Goal: Information Seeking & Learning: Learn about a topic

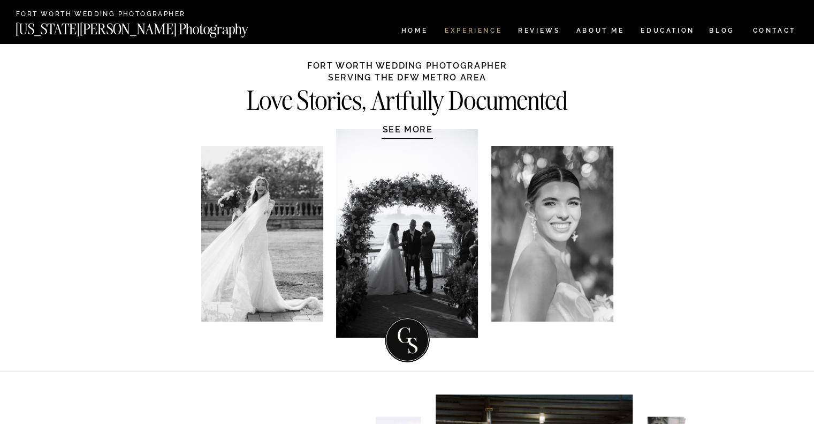
click at [471, 33] on nav "Experience" at bounding box center [473, 31] width 56 height 9
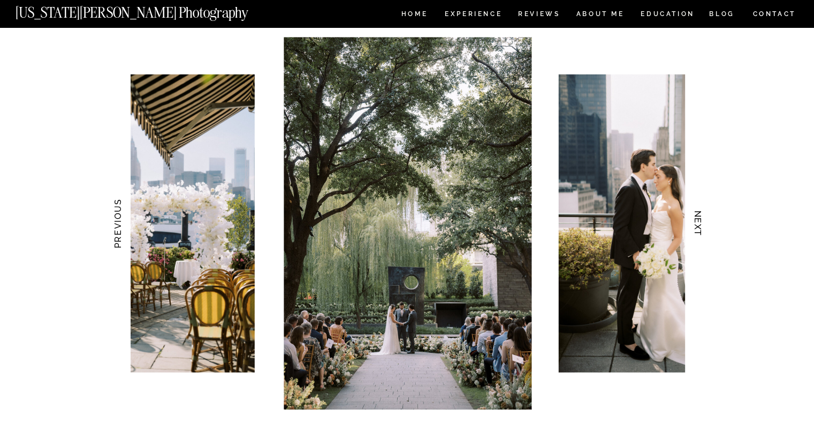
scroll to position [1125, 0]
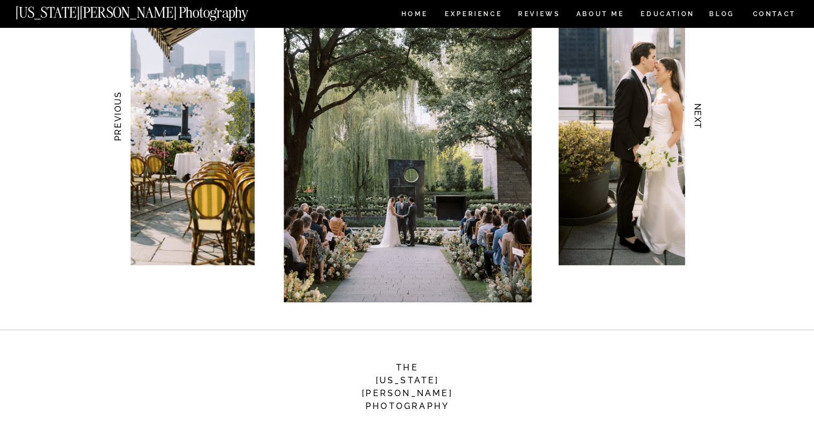
click at [697, 124] on h3 "NEXT" at bounding box center [697, 115] width 11 height 67
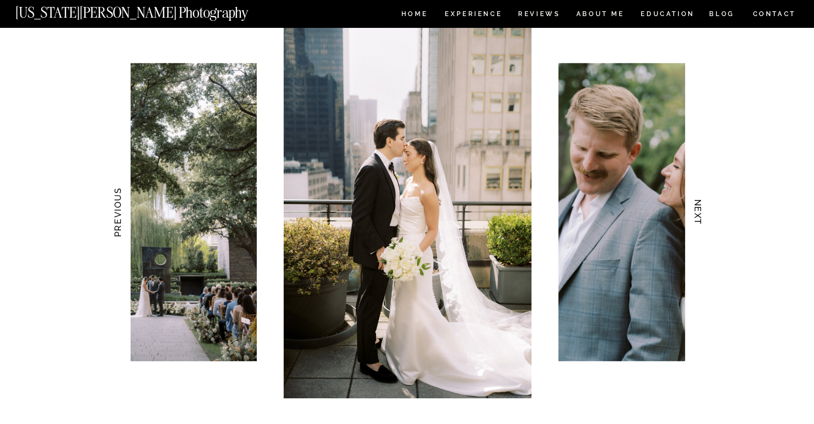
scroll to position [1017, 0]
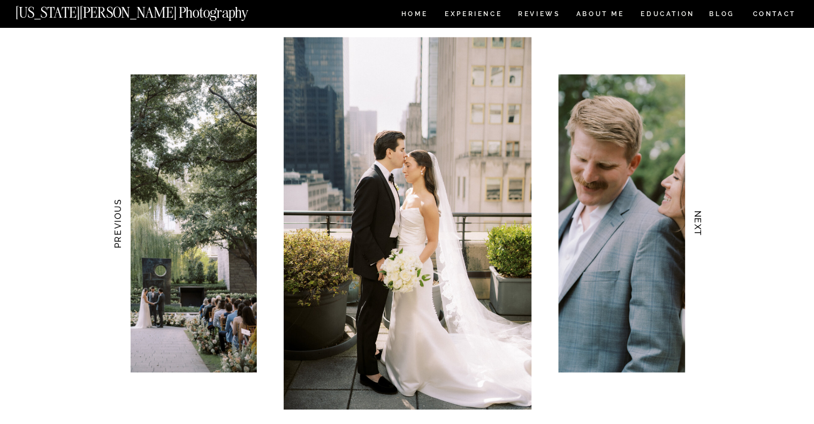
click at [697, 224] on h3 "NEXT" at bounding box center [697, 223] width 11 height 67
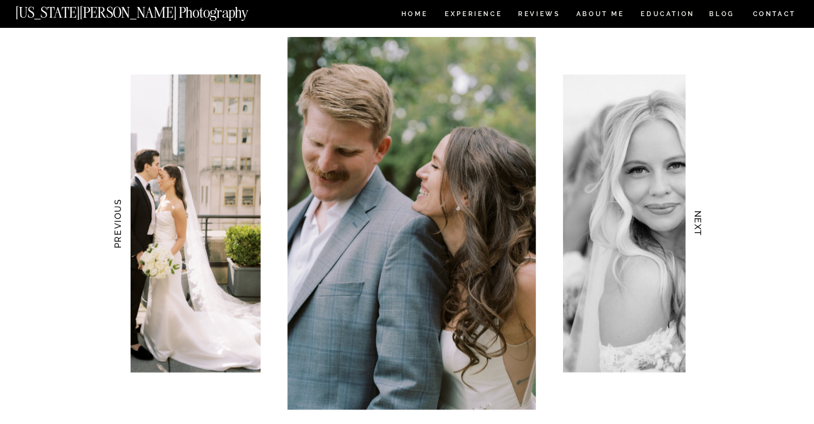
click at [697, 224] on h3 "NEXT" at bounding box center [697, 223] width 11 height 67
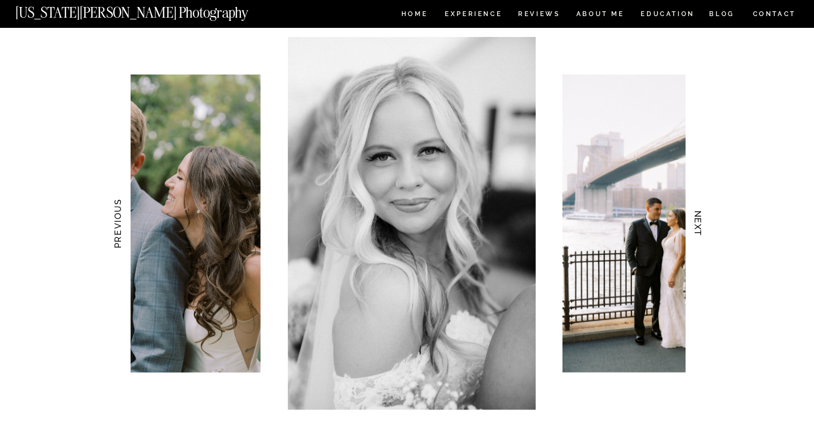
click at [697, 224] on h3 "NEXT" at bounding box center [697, 223] width 11 height 67
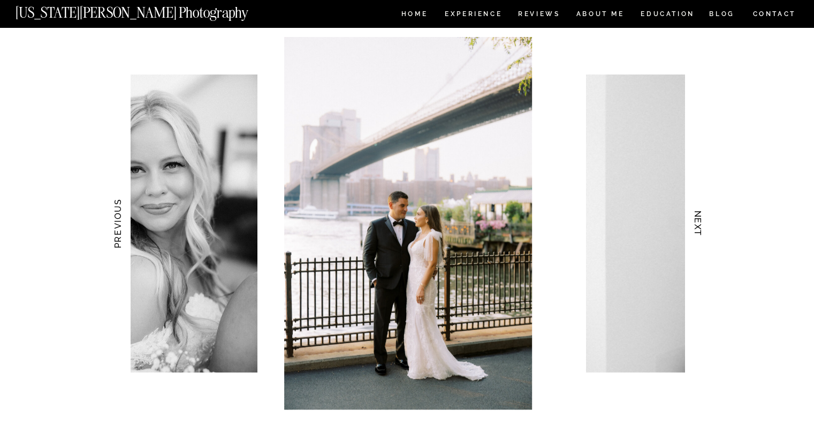
click at [697, 224] on h3 "NEXT" at bounding box center [697, 223] width 11 height 67
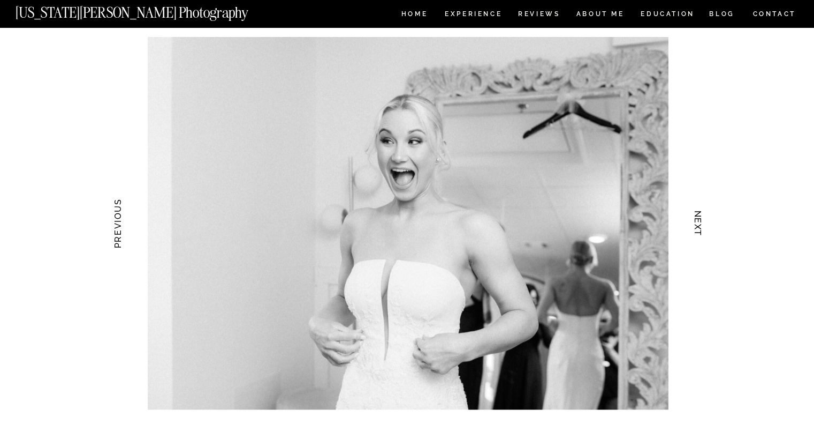
click at [697, 224] on h3 "NEXT" at bounding box center [697, 223] width 11 height 67
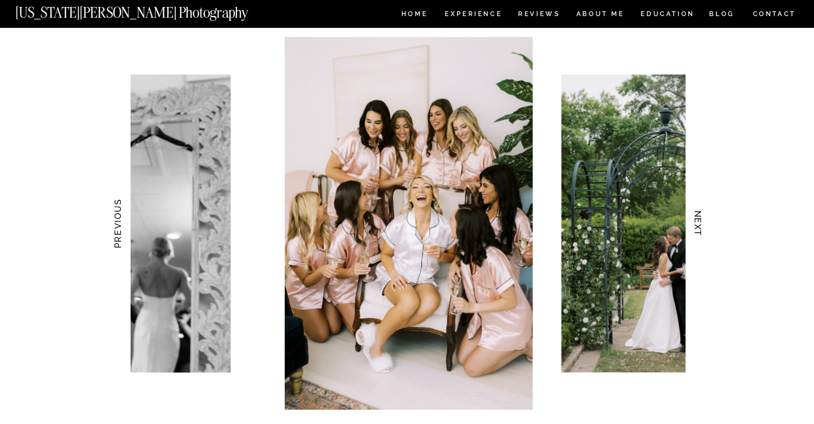
click at [697, 224] on h3 "NEXT" at bounding box center [697, 223] width 11 height 67
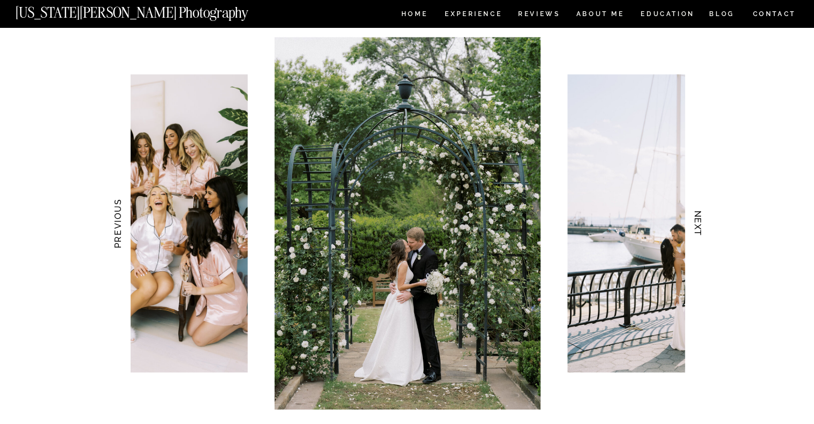
click at [697, 224] on h3 "NEXT" at bounding box center [697, 223] width 11 height 67
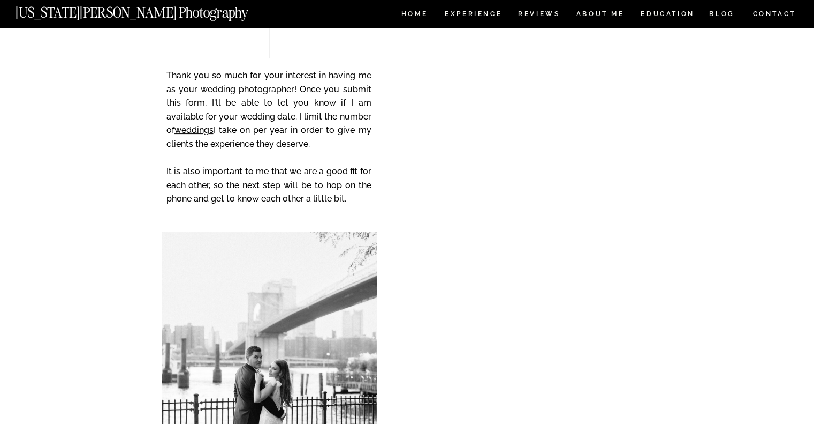
scroll to position [4391, 0]
